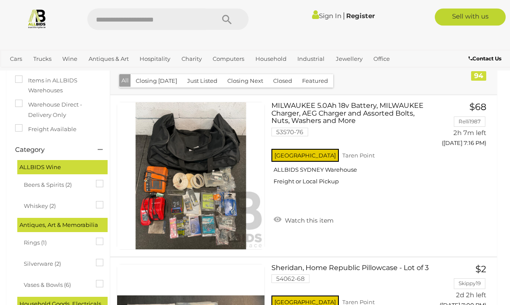
scroll to position [137, 0]
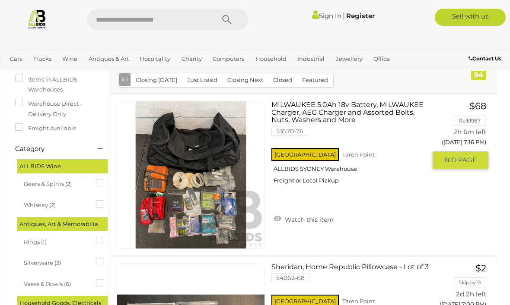
click at [353, 108] on link "MILWAUKEE 5.0Ah 18v Battery, MILWAUKEE Charger, AEG Charger and Assorted Bolts,…" at bounding box center [352, 146] width 148 height 90
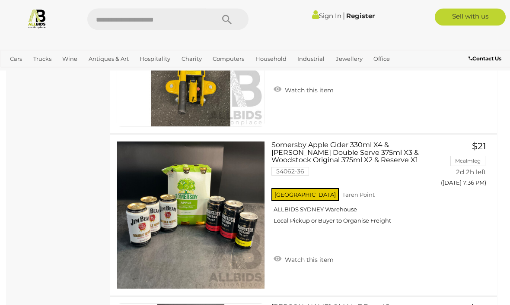
scroll to position [6592, 0]
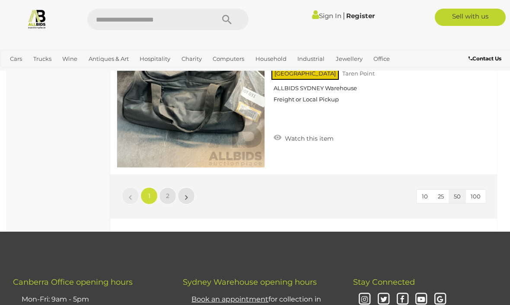
click at [184, 196] on link "»" at bounding box center [186, 195] width 17 height 17
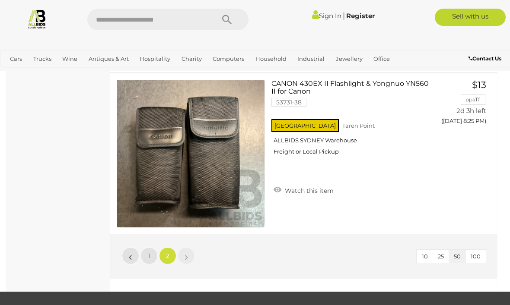
scroll to position [7140, 0]
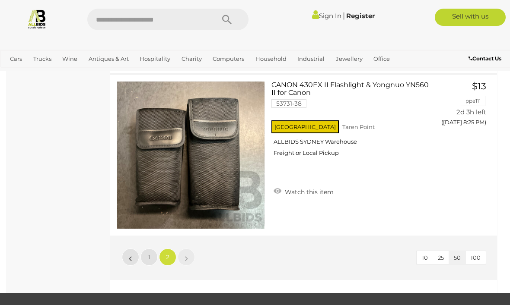
click at [182, 256] on link "»" at bounding box center [186, 257] width 17 height 17
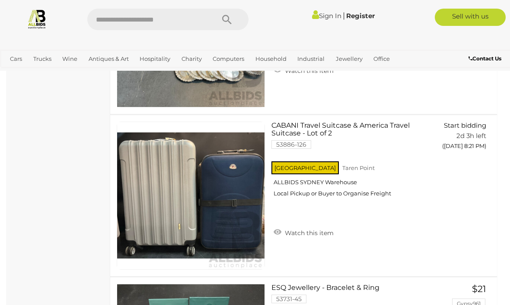
scroll to position [6446, 0]
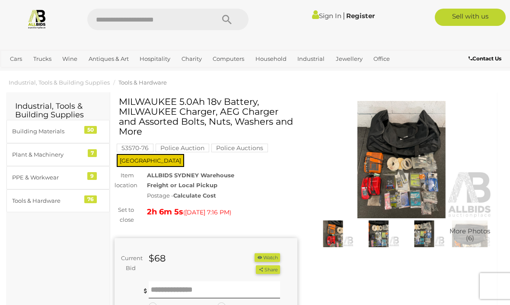
scroll to position [13, 0]
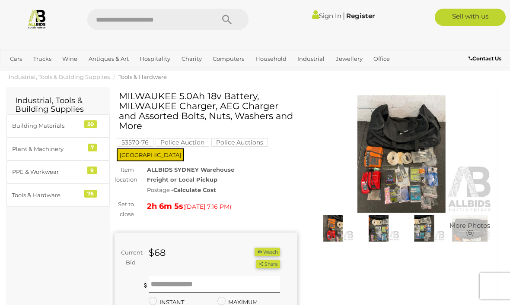
click at [395, 153] on img at bounding box center [401, 153] width 183 height 117
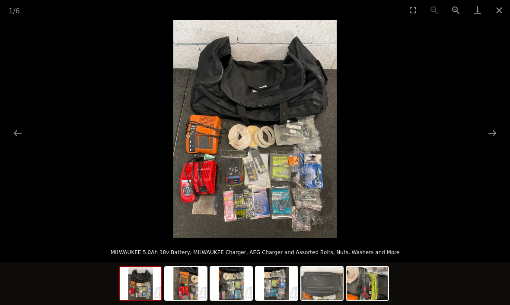
click at [499, 11] on button "Close gallery" at bounding box center [499, 10] width 22 height 20
